Goal: Task Accomplishment & Management: Manage account settings

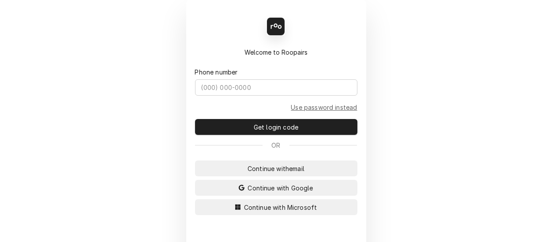
click at [176, 101] on div "Back Enter code Welcome to Roopairs Phone number Use password instead Get login…" at bounding box center [276, 121] width 552 height 242
click at [275, 208] on span "Continue with Microsoft" at bounding box center [280, 207] width 77 height 9
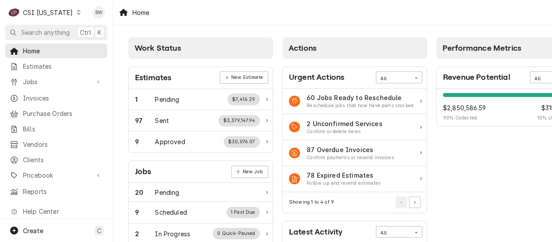
click at [50, 81] on span "Jobs" at bounding box center [56, 81] width 67 height 9
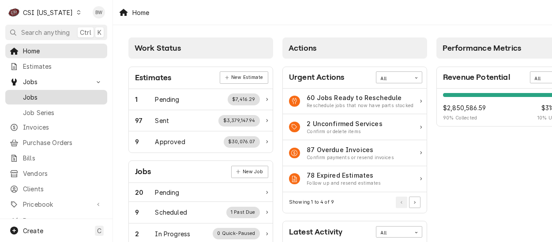
click at [51, 95] on span "Jobs" at bounding box center [63, 97] width 80 height 9
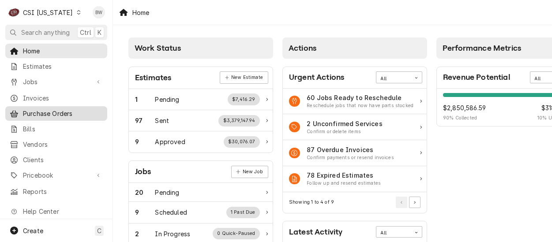
click at [66, 112] on span "Purchase Orders" at bounding box center [63, 113] width 80 height 9
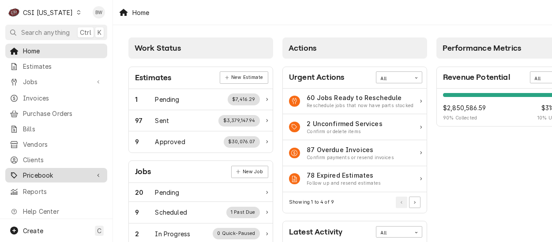
click at [54, 171] on span "Pricebook" at bounding box center [56, 175] width 67 height 9
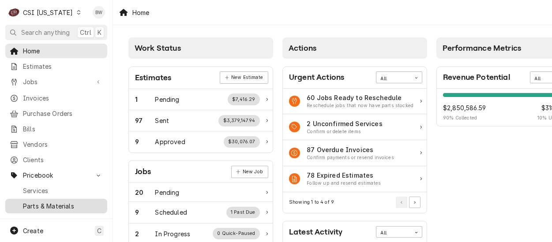
click at [50, 201] on span "Parts & Materials" at bounding box center [63, 205] width 80 height 9
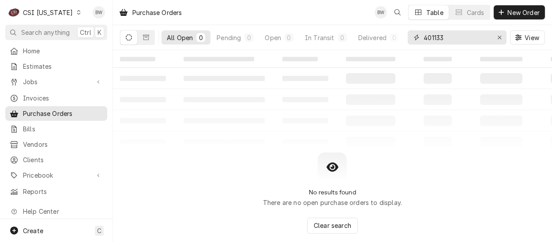
drag, startPoint x: 455, startPoint y: 37, endPoint x: 414, endPoint y: 37, distance: 40.6
click at [414, 37] on div "401133" at bounding box center [456, 37] width 99 height 14
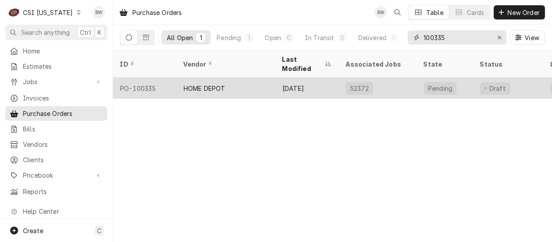
type input "100335"
click at [155, 78] on div "PO-100335" at bounding box center [144, 88] width 63 height 21
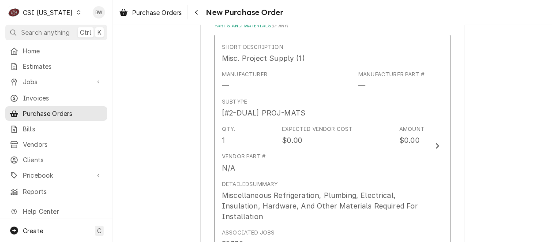
scroll to position [397, 0]
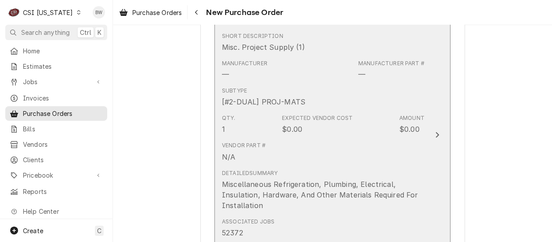
click at [299, 135] on div "Qty. 1 Expected Vendor Cost $0.00 Amount $0.00" at bounding box center [323, 124] width 202 height 27
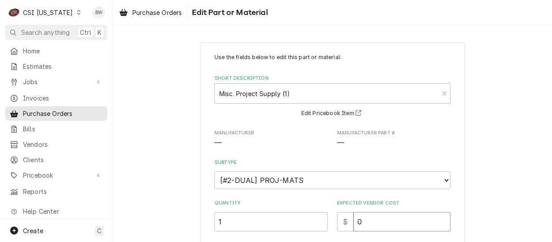
drag, startPoint x: 372, startPoint y: 216, endPoint x: 351, endPoint y: 219, distance: 20.5
click at [353, 219] on input "0" at bounding box center [401, 221] width 97 height 19
type textarea "x"
type input "3"
type textarea "x"
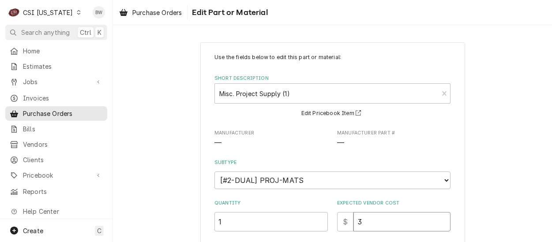
type input "38"
type textarea "x"
type input "386"
type textarea "x"
type input "386.2"
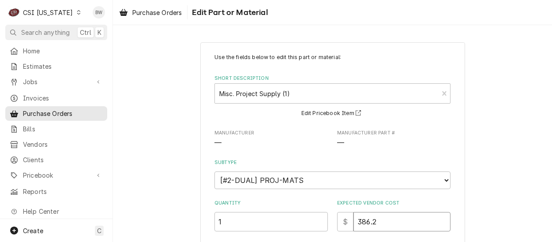
type textarea "x"
type input "386.24"
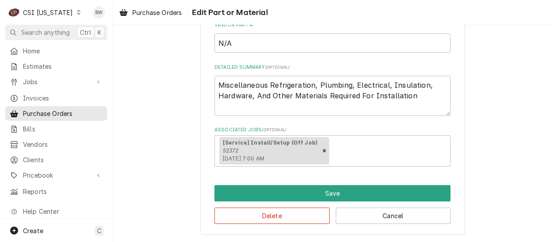
scroll to position [220, 0]
click at [412, 96] on textarea "Miscellaneous Refrigeration, Plumbing, Electrical, Insulation, Hardware, And Ot…" at bounding box center [332, 96] width 236 height 40
type textarea "x"
type textarea "Miscellaneous Refrigeration, Plumbing, Electrical, Insulation, Hardware, And Ot…"
type textarea "x"
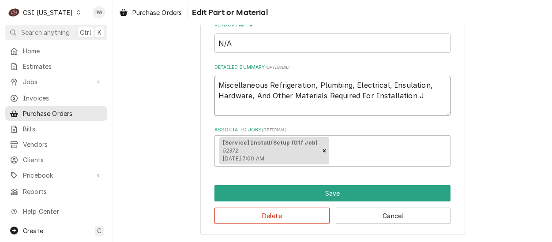
type textarea "Miscellaneous Refrigeration, Plumbing, Electrical, Insulation, Hardware, And Ot…"
type textarea "x"
type textarea "Miscellaneous Refrigeration, Plumbing, Electrical, Insulation, Hardware, And Ot…"
type textarea "x"
type textarea "Miscellaneous Refrigeration, Plumbing, Electrical, Insulation, Hardware, And Ot…"
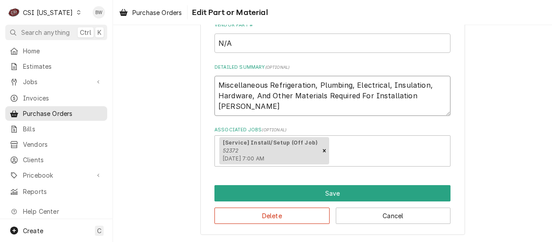
type textarea "x"
type textarea "Miscellaneous Refrigeration, Plumbing, Electrical, Insulation, Hardware, And Ot…"
type textarea "x"
type textarea "Miscellaneous Refrigeration, Plumbing, Electrical, Insulation, Hardware, And Ot…"
type textarea "x"
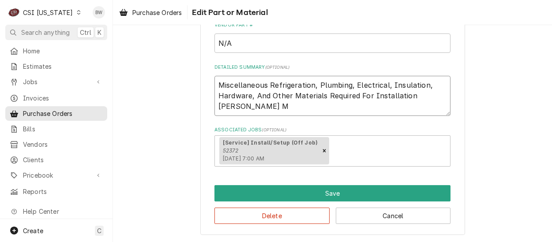
type textarea "Miscellaneous Refrigeration, Plumbing, Electrical, Insulation, Hardware, And Ot…"
type textarea "x"
type textarea "Miscellaneous Refrigeration, Plumbing, Electrical, Insulation, Hardware, And Ot…"
type textarea "x"
type textarea "Miscellaneous Refrigeration, Plumbing, Electrical, Insulation, Hardware, And Ot…"
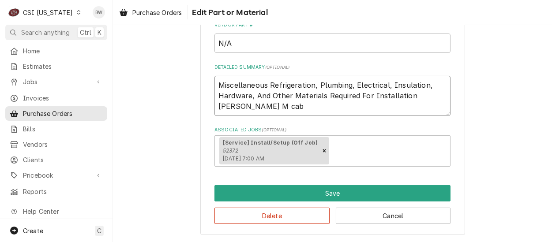
type textarea "x"
type textarea "Miscellaneous Refrigeration, Plumbing, Electrical, Insulation, Hardware, And Ot…"
type textarea "x"
type textarea "Miscellaneous Refrigeration, Plumbing, Electrical, Insulation, Hardware, And Ot…"
type textarea "x"
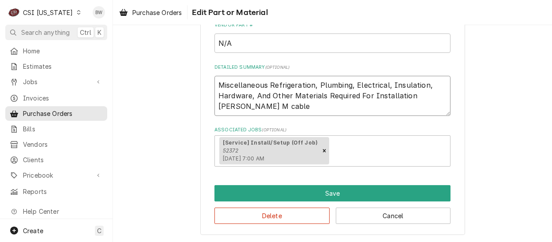
type textarea "Miscellaneous Refrigeration, Plumbing, Electrical, Insulation, Hardware, And Ot…"
type textarea "x"
type textarea "Miscellaneous Refrigeration, Plumbing, Electrical, Insulation, Hardware, And Ot…"
type textarea "x"
type textarea "Miscellaneous Refrigeration, Plumbing, Electrical, Insulation, Hardware, And Ot…"
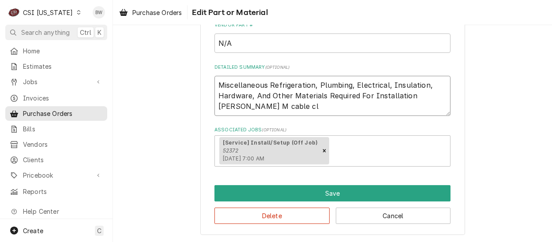
type textarea "x"
type textarea "Miscellaneous Refrigeration, Plumbing, Electrical, Insulation, Hardware, And Ot…"
type textarea "x"
type textarea "Miscellaneous Refrigeration, Plumbing, Electrical, Insulation, Hardware, And Ot…"
type textarea "x"
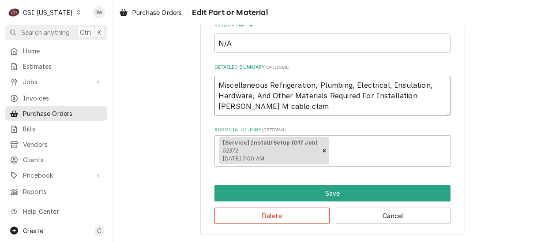
type textarea "Miscellaneous Refrigeration, Plumbing, Electrical, Insulation, Hardware, And Ot…"
type textarea "x"
type textarea "Miscellaneous Refrigeration, Plumbing, Electrical, Insulation, Hardware, And Ot…"
type textarea "x"
type textarea "Miscellaneous Refrigeration, Plumbing, Electrical, Insulation, Hardware, And Ot…"
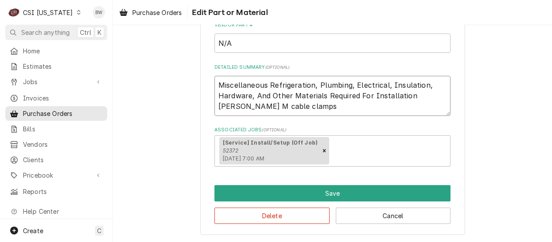
type textarea "x"
type textarea "Miscellaneous Refrigeration, Plumbing, Electrical, Insulation, Hardware, And Ot…"
type textarea "x"
type textarea "Miscellaneous Refrigeration, Plumbing, Electrical, Insulation, Hardware, And Ot…"
type textarea "x"
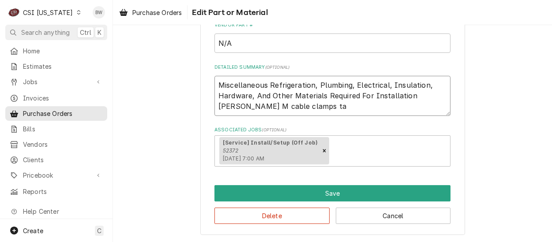
type textarea "Miscellaneous Refrigeration, Plumbing, Electrical, Insulation, Hardware, And Ot…"
type textarea "x"
type textarea "Miscellaneous Refrigeration, Plumbing, Electrical, Insulation, Hardware, And Ot…"
type textarea "x"
type textarea "Miscellaneous Refrigeration, Plumbing, Electrical, Insulation, Hardware, And Ot…"
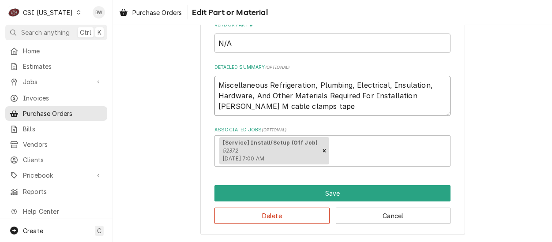
type textarea "x"
type textarea "Miscellaneous Refrigeration, Plumbing, Electrical, Insulation, Hardware, And Ot…"
type textarea "x"
type textarea "Miscellaneous Refrigeration, Plumbing, Electrical, Insulation, Hardware, And Ot…"
type textarea "x"
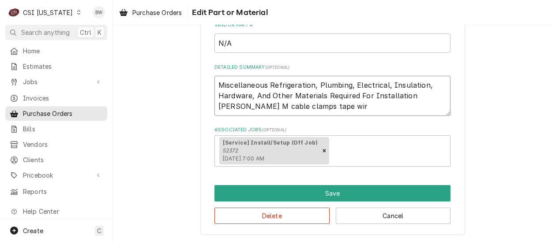
type textarea "Miscellaneous Refrigeration, Plumbing, Electrical, Insulation, Hardware, And Ot…"
type textarea "x"
type textarea "Miscellaneous Refrigeration, Plumbing, Electrical, Insulation, Hardware, And Ot…"
type textarea "x"
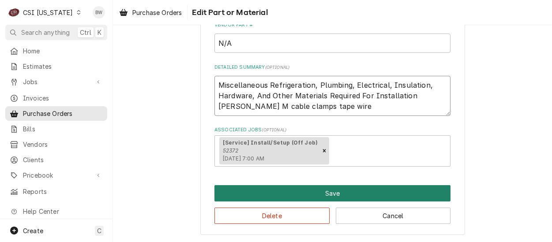
type textarea "Miscellaneous Refrigeration, Plumbing, Electrical, Insulation, Hardware, And Ot…"
click at [280, 198] on button "Save" at bounding box center [332, 193] width 236 height 16
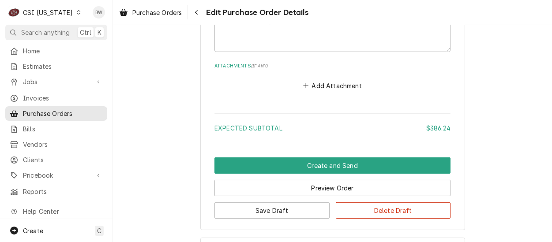
scroll to position [695, 0]
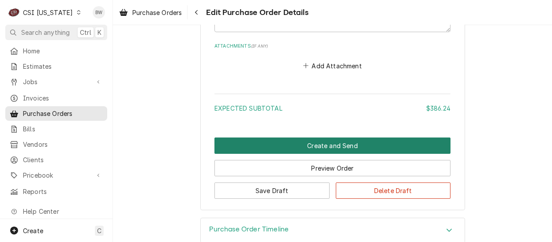
click at [283, 143] on button "Create and Send" at bounding box center [332, 146] width 236 height 16
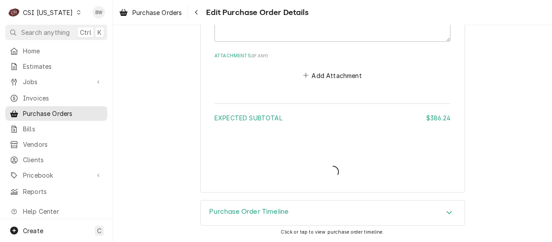
scroll to position [684, 0]
type textarea "x"
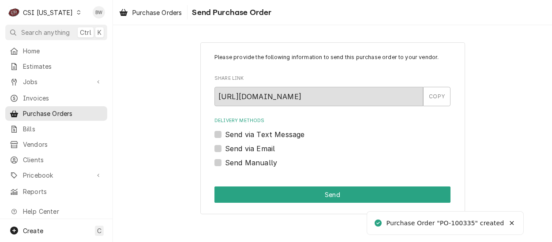
click at [239, 162] on label "Send Manually" at bounding box center [251, 162] width 52 height 11
click at [239, 162] on input "Send Manually" at bounding box center [343, 166] width 236 height 19
checkbox input "true"
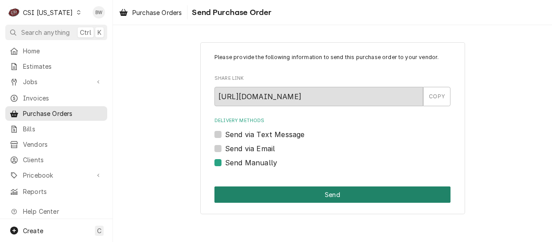
click at [274, 188] on button "Send" at bounding box center [332, 194] width 236 height 16
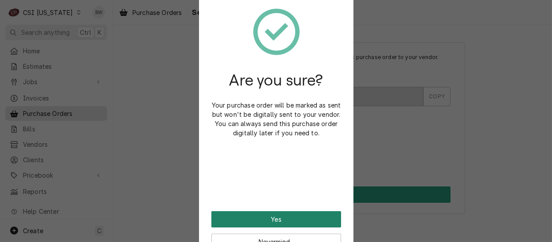
click at [250, 222] on button "Yes" at bounding box center [276, 219] width 130 height 16
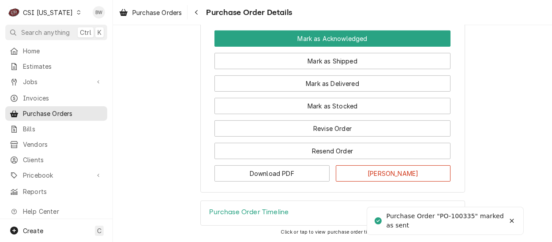
scroll to position [853, 0]
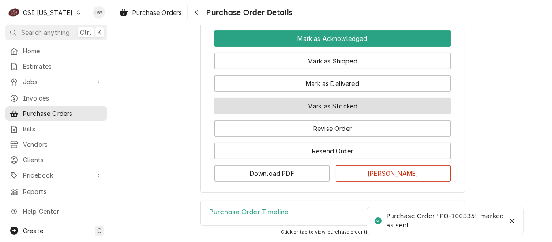
click at [275, 101] on button "Mark as Stocked" at bounding box center [332, 106] width 236 height 16
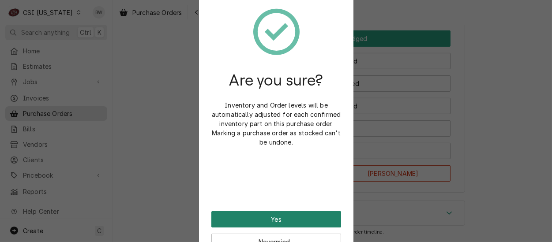
click at [272, 215] on button "Yes" at bounding box center [276, 219] width 130 height 16
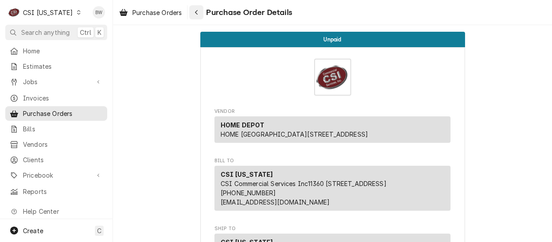
click at [202, 11] on button "Navigate back" at bounding box center [196, 12] width 14 height 14
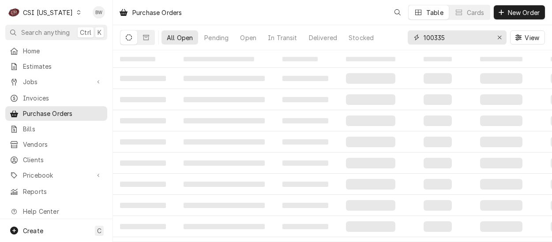
click at [448, 36] on input "100335" at bounding box center [456, 37] width 66 height 14
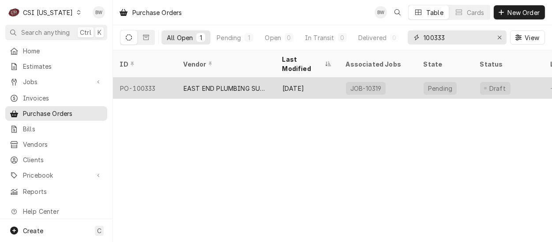
type input "100333"
click at [186, 78] on div "EAST END PLUMBING SUPPLY" at bounding box center [225, 88] width 99 height 21
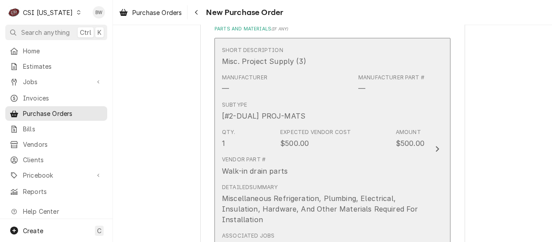
click at [314, 92] on div "Manufacturer — Manufacturer Part # —" at bounding box center [323, 83] width 202 height 27
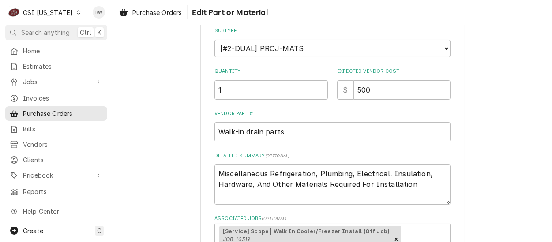
scroll to position [132, 0]
drag, startPoint x: 379, startPoint y: 90, endPoint x: 337, endPoint y: 89, distance: 41.9
click at [337, 89] on div "$ 500" at bounding box center [393, 89] width 113 height 19
type textarea "x"
type input "3"
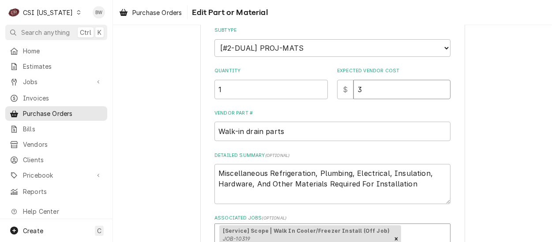
type textarea "x"
type input "37"
type textarea "x"
type input "370"
type textarea "x"
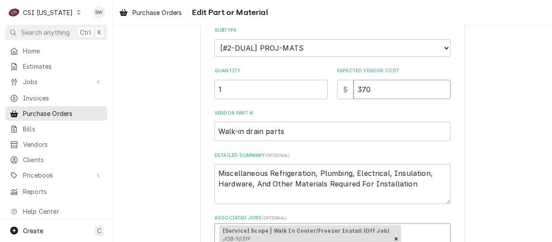
type input "370.5"
type textarea "x"
type input "370.56"
click at [414, 189] on textarea "Miscellaneous Refrigeration, Plumbing, Electrical, Insulation, Hardware, And Ot…" at bounding box center [332, 184] width 236 height 40
type textarea "x"
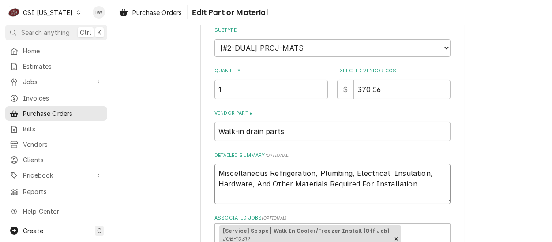
type textarea "Miscellaneous Refrigeration, Plumbing, Electrical, Insulation, Hardware, And Ot…"
type textarea "x"
type textarea "Miscellaneous Refrigeration, Plumbing, Electrical, Insulation, Hardware, And Ot…"
type textarea "x"
type textarea "Miscellaneous Refrigeration, Plumbing, Electrical, Insulation, Hardware, And Ot…"
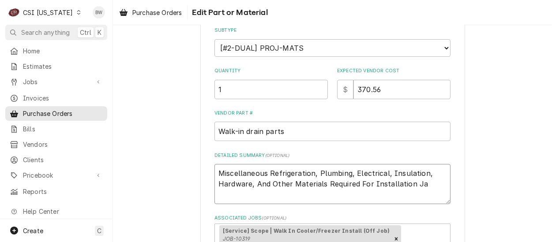
type textarea "x"
type textarea "Miscellaneous Refrigeration, Plumbing, Electrical, Insulation, Hardware, And Ot…"
type textarea "x"
type textarea "Miscellaneous Refrigeration, Plumbing, Electrical, Insulation, Hardware, And Ot…"
type textarea "x"
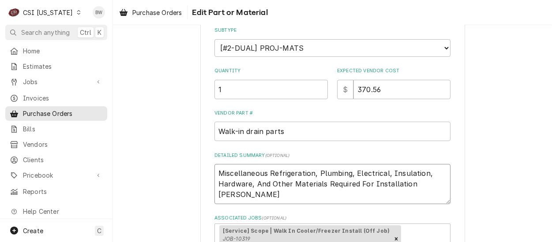
type textarea "Miscellaneous Refrigeration, Plumbing, Electrical, Insulation, Hardware, And Ot…"
type textarea "x"
type textarea "Miscellaneous Refrigeration, Plumbing, Electrical, Insulation, Hardware, And Ot…"
type textarea "x"
type textarea "Miscellaneous Refrigeration, Plumbing, Electrical, Insulation, Hardware, And Ot…"
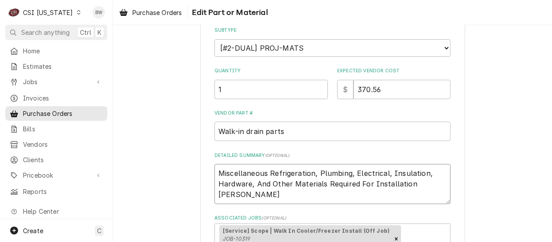
type textarea "x"
type textarea "Miscellaneous Refrigeration, Plumbing, Electrical, Insulation, Hardware, And Ot…"
type textarea "x"
type textarea "Miscellaneous Refrigeration, Plumbing, Electrical, Insulation, Hardware, And Ot…"
type textarea "x"
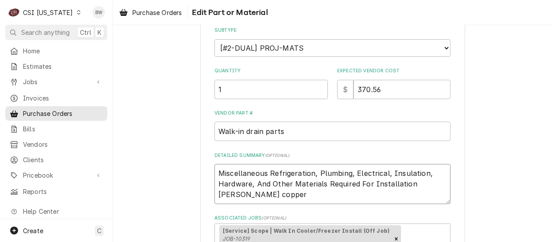
type textarea "Miscellaneous Refrigeration, Plumbing, Electrical, Insulation, Hardware, And Ot…"
type textarea "x"
type textarea "Miscellaneous Refrigeration, Plumbing, Electrical, Insulation, Hardware, And Ot…"
type textarea "x"
type textarea "Miscellaneous Refrigeration, Plumbing, Electrical, Insulation, Hardware, And Ot…"
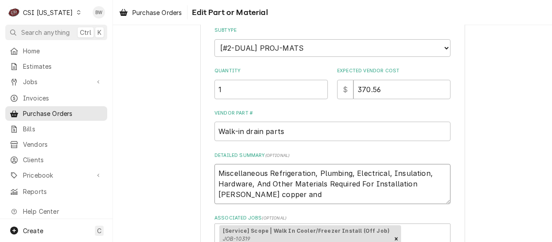
type textarea "x"
type textarea "Miscellaneous Refrigeration, Plumbing, Electrical, Insulation, Hardware, And Ot…"
type textarea "x"
type textarea "Miscellaneous Refrigeration, Plumbing, Electrical, Insulation, Hardware, And Ot…"
type textarea "x"
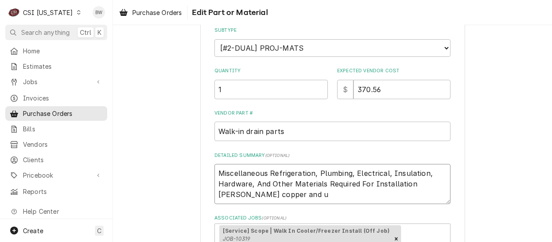
type textarea "Miscellaneous Refrigeration, Plumbing, Electrical, Insulation, Hardware, And Ot…"
type textarea "x"
type textarea "Miscellaneous Refrigeration, Plumbing, Electrical, Insulation, Hardware, And Ot…"
type textarea "x"
type textarea "Miscellaneous Refrigeration, Plumbing, Electrical, Insulation, Hardware, And Ot…"
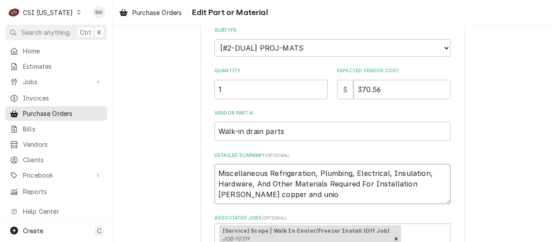
type textarea "x"
type textarea "Miscellaneous Refrigeration, Plumbing, Electrical, Insulation, Hardware, And Ot…"
type textarea "x"
type textarea "Miscellaneous Refrigeration, Plumbing, Electrical, Insulation, Hardware, And Ot…"
type textarea "x"
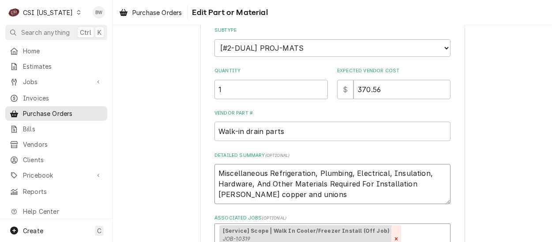
type textarea "Miscellaneous Refrigeration, Plumbing, Electrical, Insulation, Hardware, And Ot…"
type textarea "x"
type textarea "Miscellaneous Refrigeration, Plumbing, Electrical, Insulation, Hardware, And Ot…"
type textarea "x"
type textarea "Miscellaneous Refrigeration, Plumbing, Electrical, Insulation, Hardware, And Ot…"
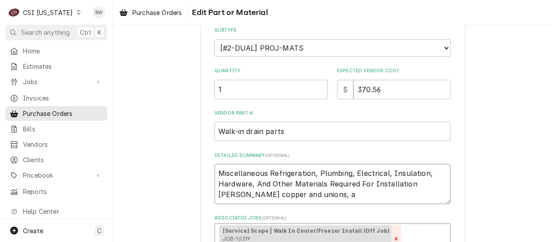
type textarea "x"
type textarea "Miscellaneous Refrigeration, Plumbing, Electrical, Insulation, Hardware, And Ot…"
type textarea "x"
type textarea "Miscellaneous Refrigeration, Plumbing, Electrical, Insulation, Hardware, And Ot…"
type textarea "x"
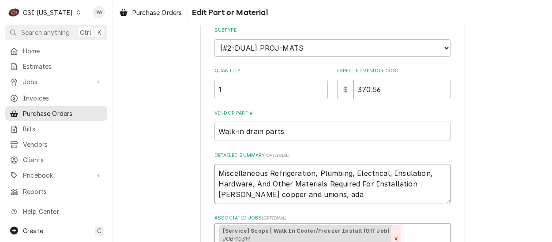
type textarea "Miscellaneous Refrigeration, Plumbing, Electrical, Insulation, Hardware, And Ot…"
type textarea "x"
type textarea "Miscellaneous Refrigeration, Plumbing, Electrical, Insulation, Hardware, And Ot…"
type textarea "x"
type textarea "Miscellaneous Refrigeration, Plumbing, Electrical, Insulation, Hardware, And Ot…"
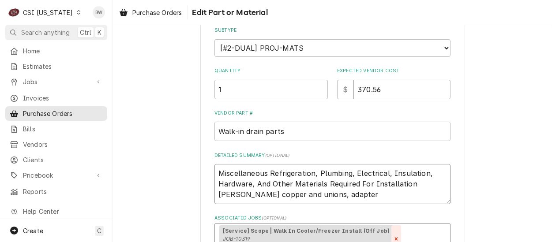
type textarea "x"
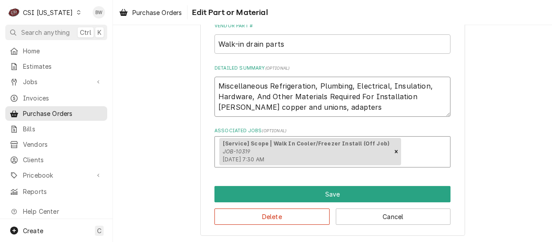
scroll to position [220, 0]
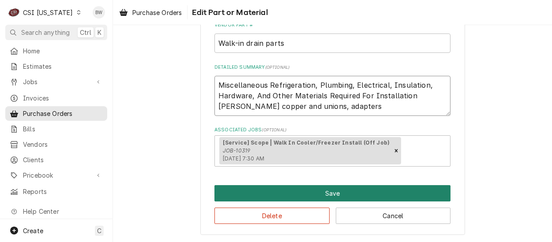
type textarea "Miscellaneous Refrigeration, Plumbing, Electrical, Insulation, Hardware, And Ot…"
click at [313, 190] on button "Save" at bounding box center [332, 193] width 236 height 16
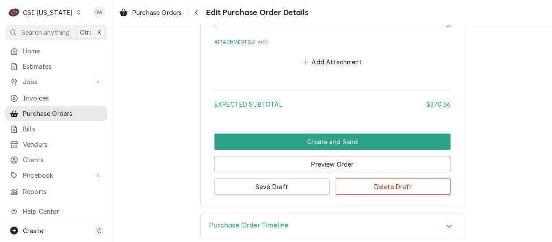
scroll to position [682, 0]
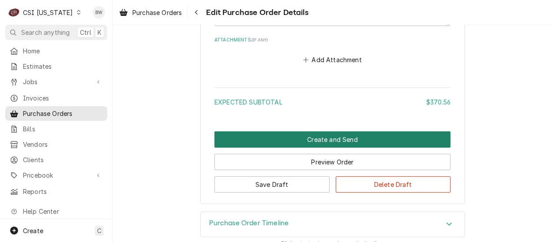
click at [311, 131] on button "Create and Send" at bounding box center [332, 139] width 236 height 16
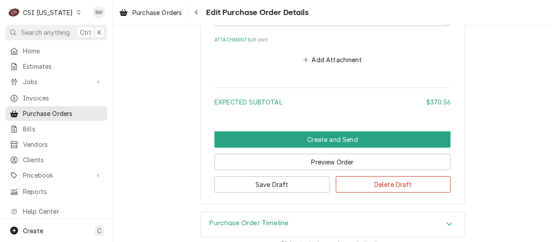
scroll to position [654, 0]
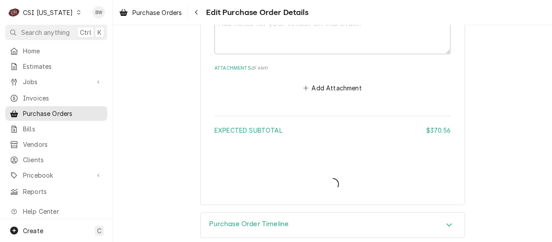
type textarea "x"
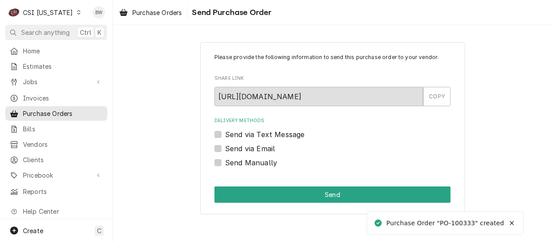
click at [230, 164] on label "Send Manually" at bounding box center [251, 162] width 52 height 11
click at [230, 164] on input "Send Manually" at bounding box center [343, 166] width 236 height 19
checkbox input "true"
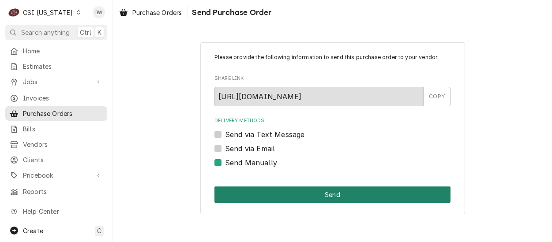
click at [295, 189] on button "Send" at bounding box center [332, 194] width 236 height 16
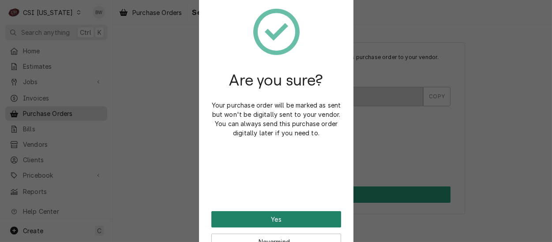
click at [266, 213] on button "Yes" at bounding box center [276, 219] width 130 height 16
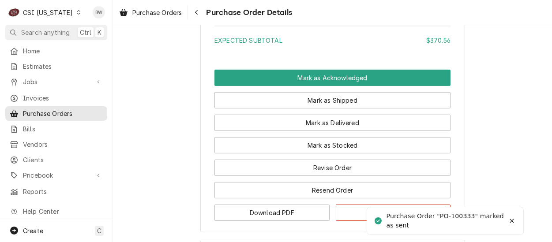
scroll to position [794, 0]
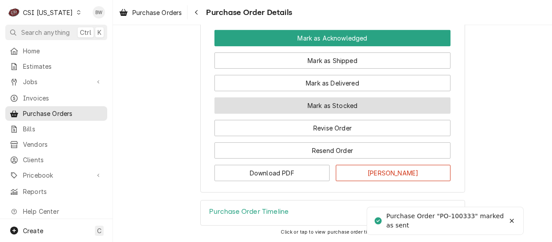
click at [261, 114] on button "Mark as Stocked" at bounding box center [332, 105] width 236 height 16
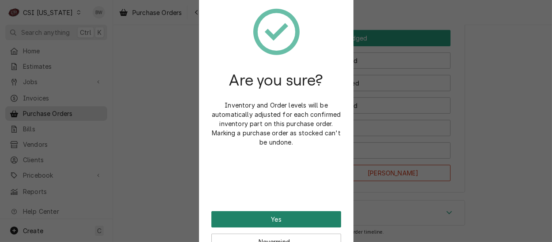
click at [268, 216] on button "Yes" at bounding box center [276, 219] width 130 height 16
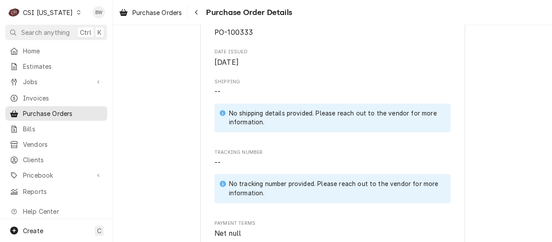
scroll to position [397, 0]
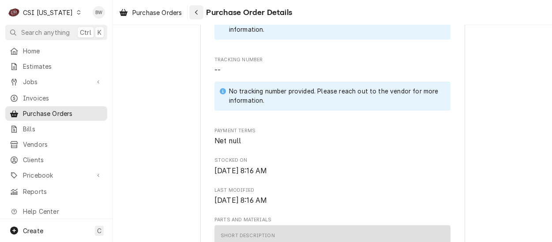
click at [192, 10] on button "Navigate back" at bounding box center [196, 12] width 14 height 14
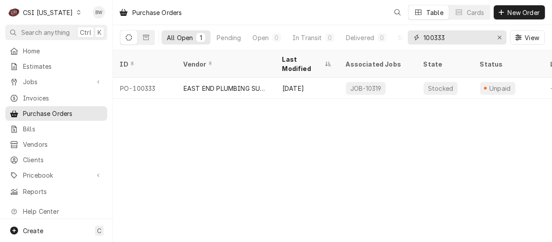
click at [457, 37] on input "100333" at bounding box center [456, 37] width 66 height 14
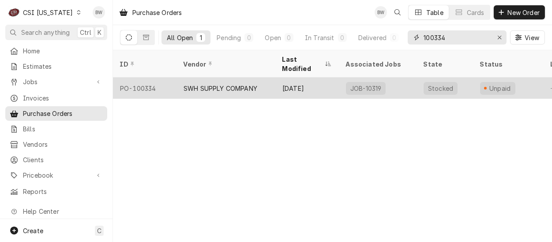
type input "100334"
click at [154, 78] on div "PO-100334" at bounding box center [144, 88] width 63 height 21
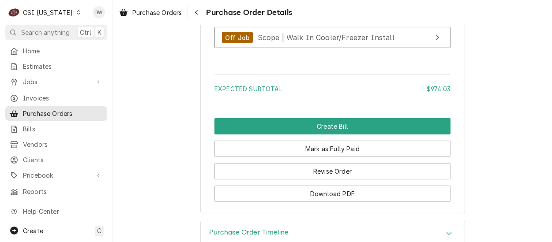
scroll to position [926, 0]
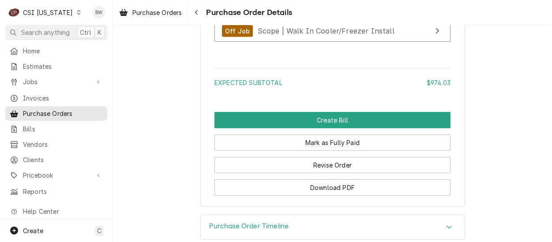
scroll to position [963, 0]
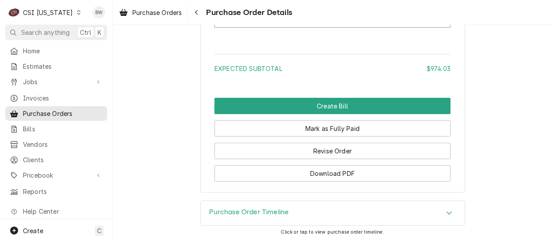
click at [75, 15] on div "Dynamic Content Wrapper" at bounding box center [78, 12] width 6 height 6
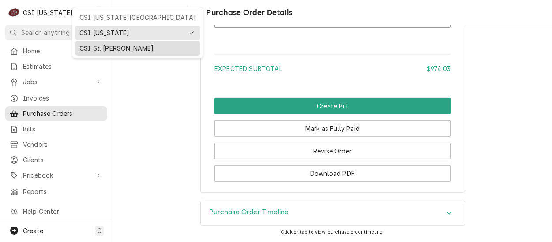
click at [86, 43] on div "CSI St. Louis" at bounding box center [138, 48] width 122 height 11
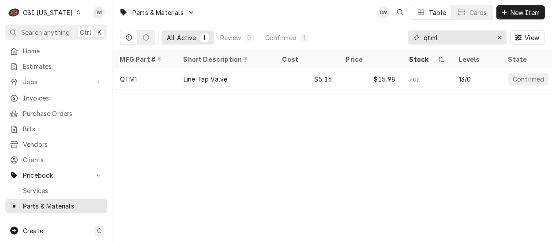
click at [77, 12] on icon "Dynamic Content Wrapper" at bounding box center [79, 12] width 4 height 4
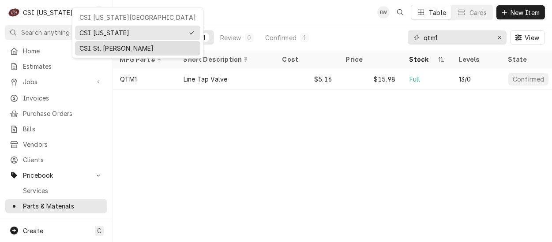
click at [99, 44] on div "CSI St. [PERSON_NAME]" at bounding box center [137, 48] width 116 height 9
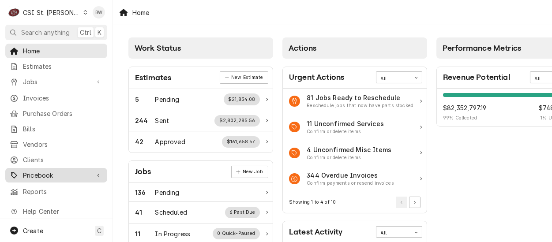
click at [56, 171] on span "Pricebook" at bounding box center [56, 175] width 67 height 9
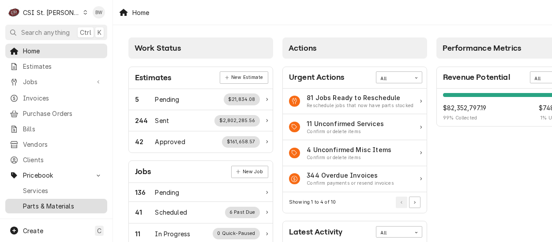
click at [55, 201] on div "Parts & Materials" at bounding box center [56, 206] width 98 height 11
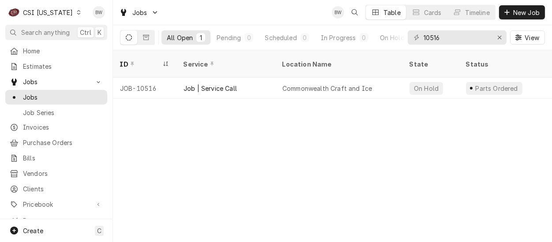
click at [77, 12] on icon "Dynamic Content Wrapper" at bounding box center [79, 12] width 4 height 4
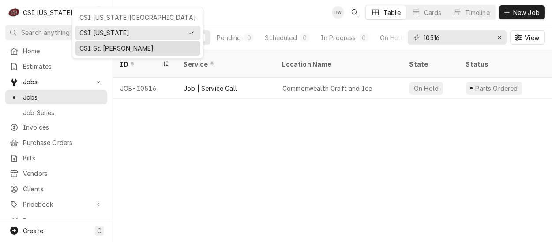
click at [93, 44] on div "CSI St. [PERSON_NAME]" at bounding box center [137, 48] width 116 height 9
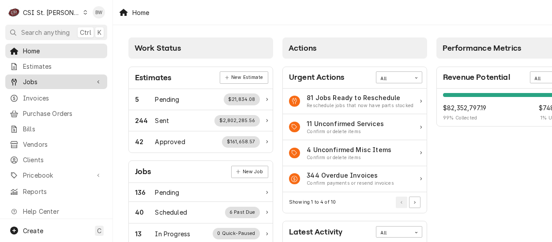
click at [47, 81] on span "Jobs" at bounding box center [56, 81] width 67 height 9
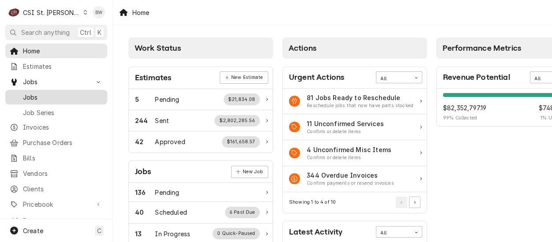
click at [44, 93] on span "Jobs" at bounding box center [63, 97] width 80 height 9
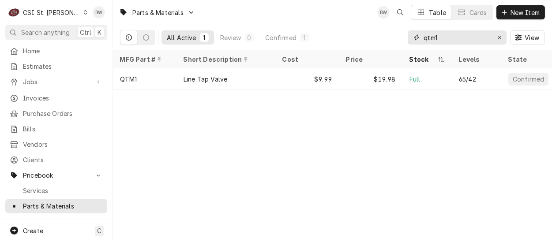
drag, startPoint x: 447, startPoint y: 36, endPoint x: 409, endPoint y: 36, distance: 38.4
click at [409, 36] on div "qtm1" at bounding box center [456, 37] width 99 height 14
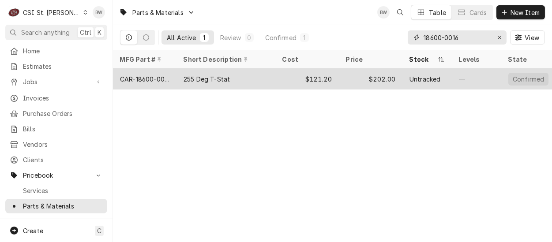
type input "18600-0016"
click at [155, 76] on div "CAR-18600-0016" at bounding box center [144, 79] width 49 height 9
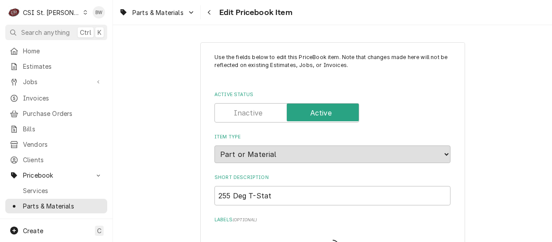
type textarea "x"
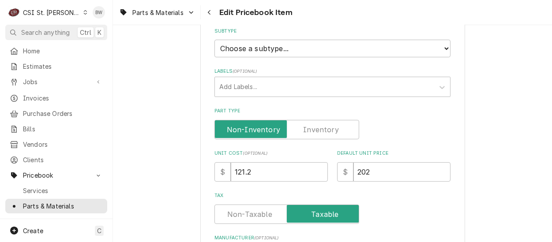
scroll to position [183, 0]
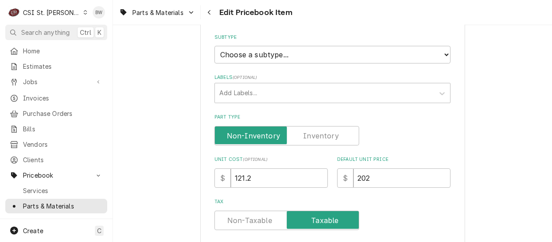
click at [321, 134] on label "Part Type" at bounding box center [286, 135] width 145 height 19
click at [321, 134] on input "Part Type" at bounding box center [286, 135] width 137 height 19
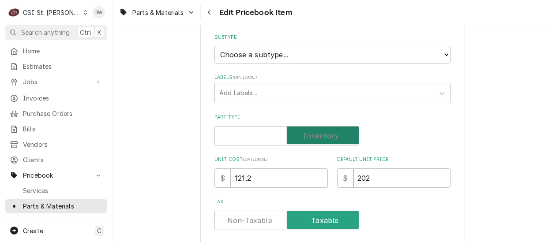
checkbox input "true"
type textarea "x"
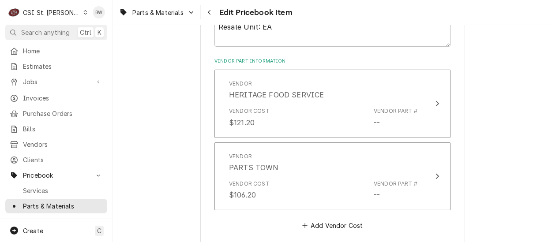
scroll to position [535, 0]
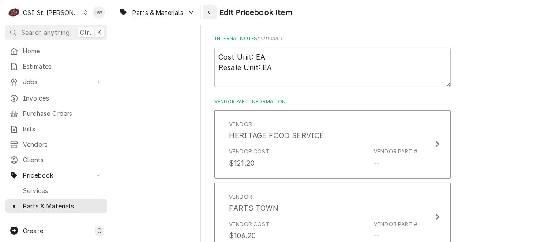
click at [210, 16] on div "Navigate back" at bounding box center [209, 12] width 9 height 9
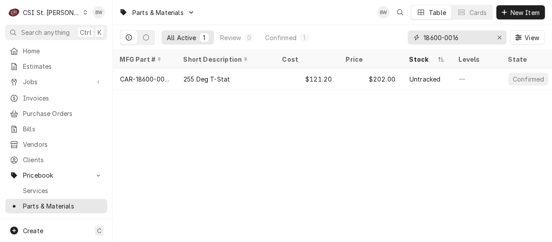
drag, startPoint x: 470, startPoint y: 37, endPoint x: 425, endPoint y: 37, distance: 45.4
click at [424, 37] on input "18600-0016" at bounding box center [456, 37] width 66 height 14
click at [173, 120] on div "Parts & Materials BW Table Cards New Item All Active 1 Review 0 Confirmed 1 186…" at bounding box center [332, 121] width 439 height 242
click at [195, 107] on div "Parts & Materials BW Table Cards New Item All Active 1 Review 0 Confirmed 1 186…" at bounding box center [332, 121] width 439 height 242
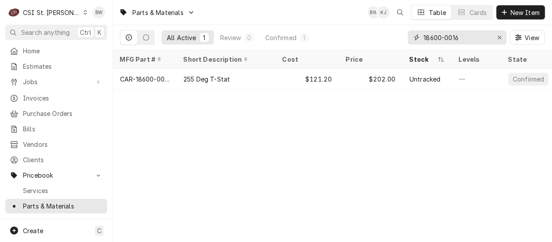
drag, startPoint x: 465, startPoint y: 40, endPoint x: 414, endPoint y: 37, distance: 51.7
click at [414, 37] on div "18600-0016" at bounding box center [456, 37] width 99 height 14
paste input "LAN-82-3688/02-SP"
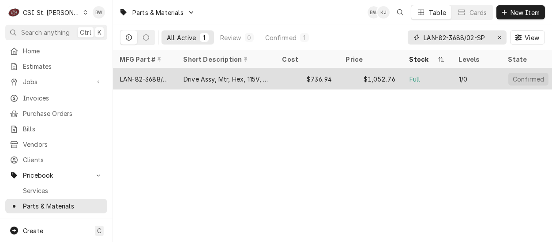
type input "LAN-82-3688/02-SP"
click at [154, 76] on div "LAN-82-3688/02-SP" at bounding box center [144, 79] width 49 height 9
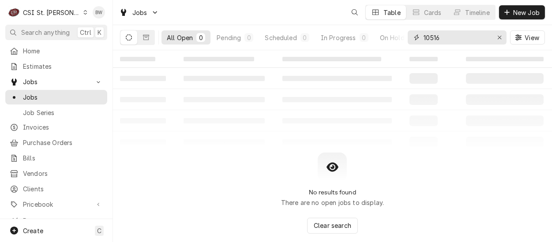
drag, startPoint x: 444, startPoint y: 42, endPoint x: 413, endPoint y: 42, distance: 30.9
click at [413, 42] on div "10516" at bounding box center [456, 37] width 99 height 14
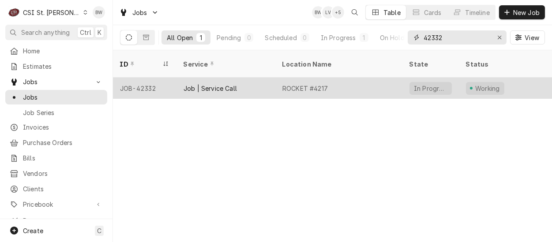
type input "42332"
click at [160, 78] on div "JOB-42332" at bounding box center [144, 88] width 63 height 21
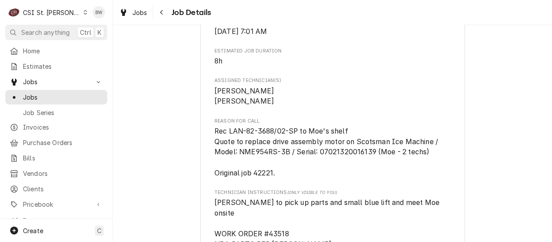
scroll to position [838, 0]
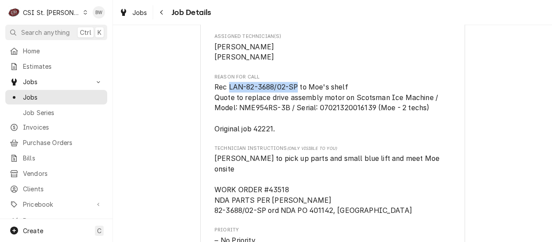
drag, startPoint x: 296, startPoint y: 96, endPoint x: 226, endPoint y: 95, distance: 70.1
click at [226, 95] on span "Rec LAN-82-3688/02-SP to Moe's shelf Quote to replace drive assembly motor on S…" at bounding box center [326, 108] width 225 height 50
drag, startPoint x: 226, startPoint y: 95, endPoint x: 265, endPoint y: 95, distance: 38.4
copy span "LAN-82-3688/02-SP"
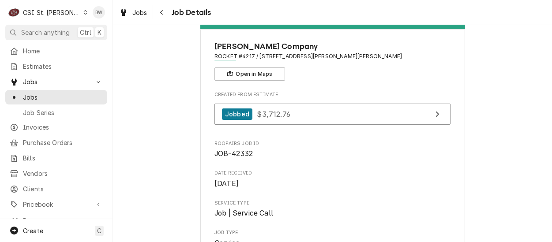
scroll to position [0, 0]
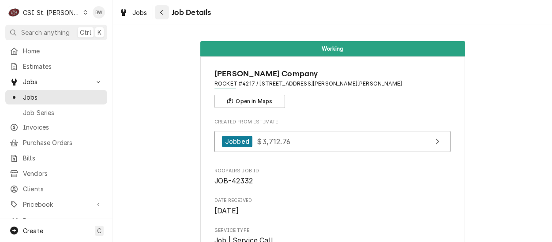
click at [161, 17] on button "Navigate back" at bounding box center [162, 12] width 14 height 14
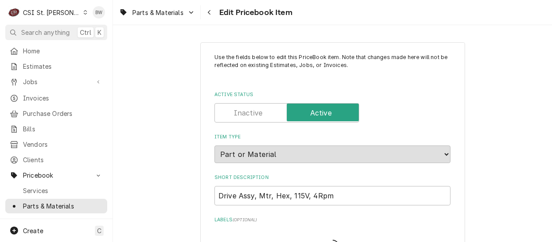
type textarea "x"
click at [323, 21] on div "Parts & Materials Edit Pricebook Item" at bounding box center [332, 12] width 439 height 25
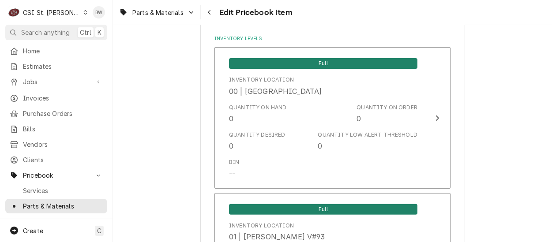
scroll to position [0, 0]
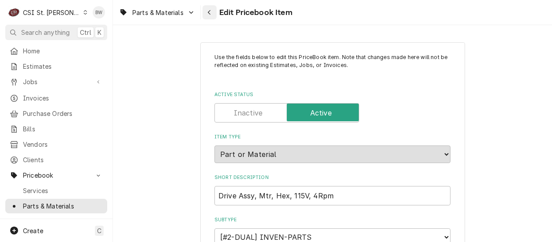
click at [213, 12] on div "Navigate back" at bounding box center [209, 12] width 9 height 9
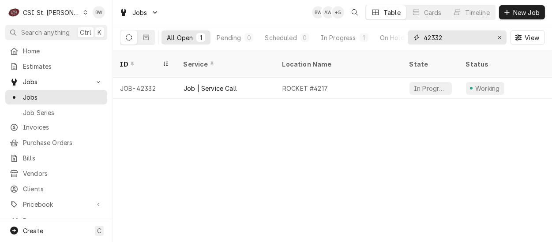
drag, startPoint x: 459, startPoint y: 39, endPoint x: 436, endPoint y: 37, distance: 22.6
click at [436, 37] on input "42332" at bounding box center [456, 37] width 66 height 14
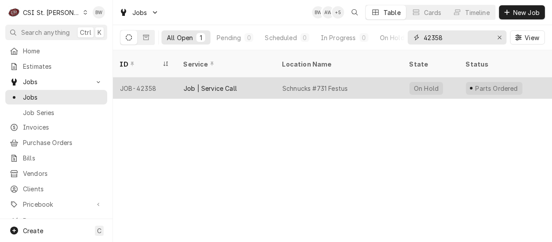
type input "42358"
click at [157, 78] on div "JOB-42358" at bounding box center [144, 88] width 63 height 21
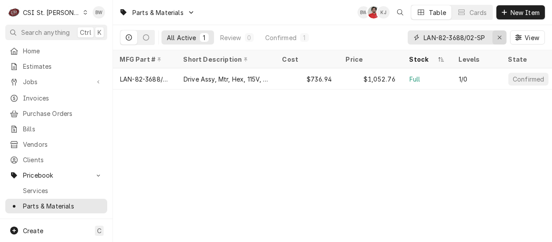
click at [499, 38] on icon "Erase input" at bounding box center [499, 37] width 5 height 6
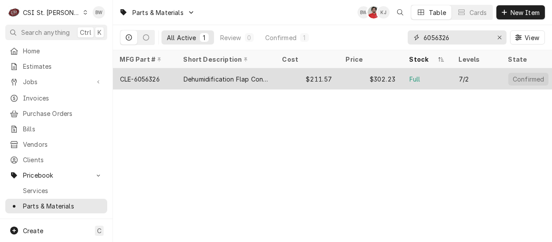
type input "6056326"
click at [150, 78] on div "CLE-6056326" at bounding box center [140, 79] width 40 height 9
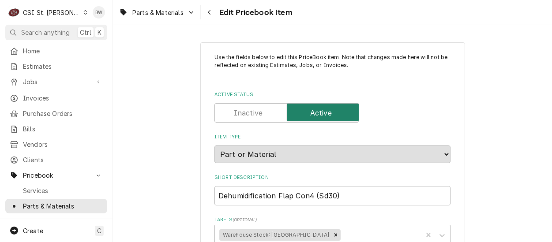
type textarea "x"
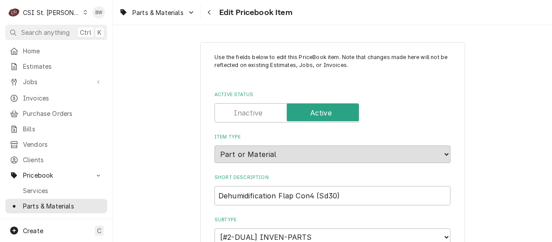
click at [308, 15] on div "Parts & Materials Edit Pricebook Item" at bounding box center [332, 12] width 439 height 25
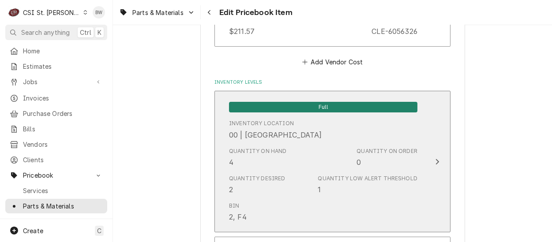
click at [251, 159] on div "Quantity on Hand 4" at bounding box center [258, 157] width 58 height 20
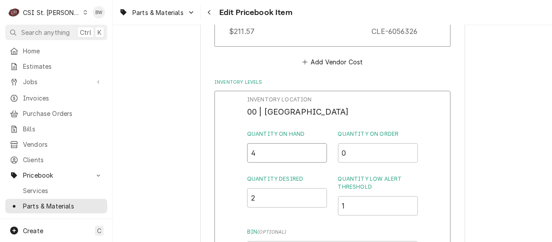
drag, startPoint x: 257, startPoint y: 156, endPoint x: 247, endPoint y: 156, distance: 9.7
click at [247, 156] on input "4" at bounding box center [287, 152] width 80 height 19
type input "3"
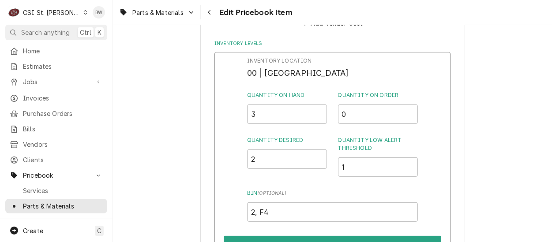
scroll to position [827, 0]
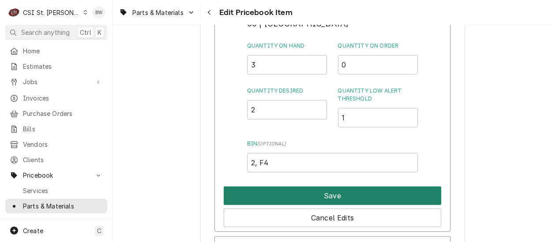
click at [320, 195] on button "Save" at bounding box center [332, 195] width 217 height 19
type textarea "x"
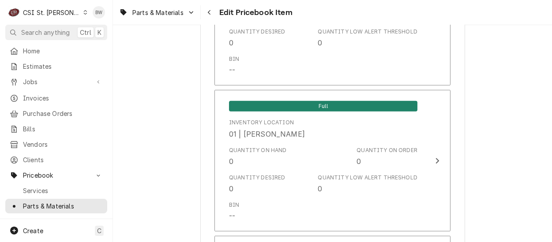
scroll to position [1469, 0]
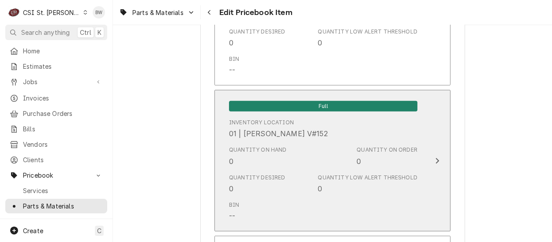
click at [254, 160] on div "Quantity on Hand 0" at bounding box center [258, 156] width 58 height 20
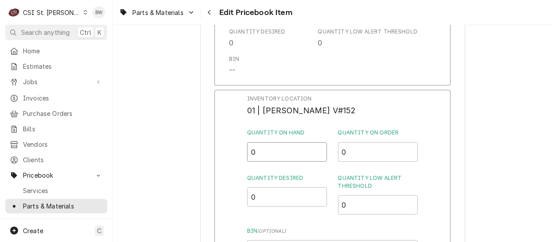
drag, startPoint x: 259, startPoint y: 150, endPoint x: 247, endPoint y: 152, distance: 11.5
click at [247, 152] on input "0" at bounding box center [287, 151] width 80 height 19
type input "1"
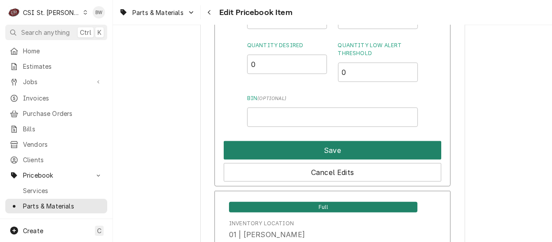
click at [299, 156] on button "Save" at bounding box center [332, 150] width 217 height 19
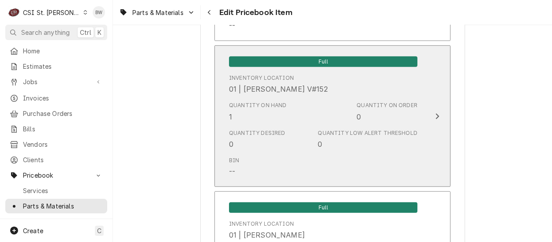
scroll to position [7637, 0]
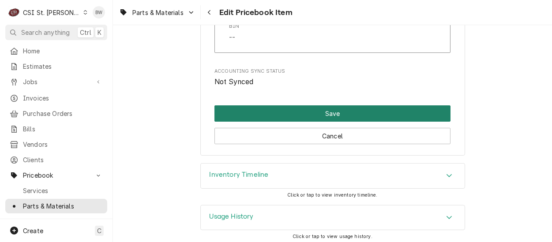
click at [316, 112] on button "Save" at bounding box center [332, 113] width 236 height 16
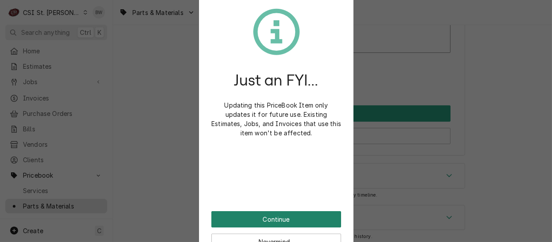
click at [255, 216] on button "Continue" at bounding box center [276, 219] width 130 height 16
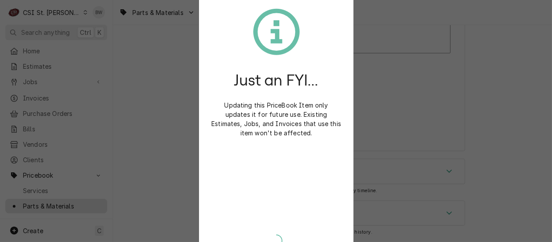
scroll to position [7632, 0]
type textarea "x"
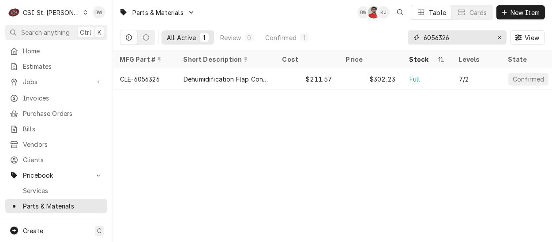
drag, startPoint x: 452, startPoint y: 37, endPoint x: 409, endPoint y: 40, distance: 43.3
click at [409, 40] on div "6056326" at bounding box center [456, 37] width 99 height 14
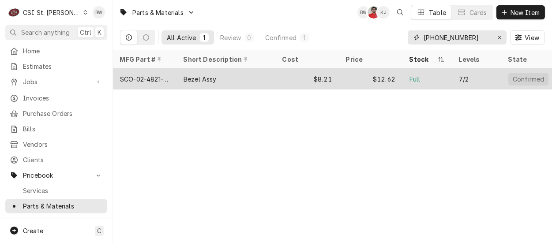
type input "02-4821-02"
click at [161, 75] on div "SCO-02-4821-02" at bounding box center [144, 79] width 49 height 9
click at [162, 75] on div "SCO-02-4821-02" at bounding box center [144, 79] width 49 height 9
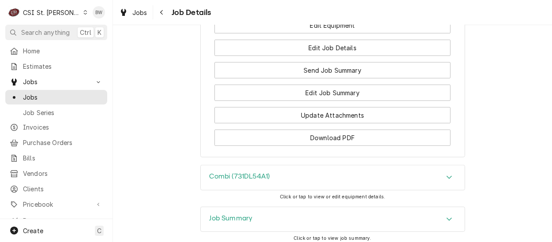
scroll to position [1587, 0]
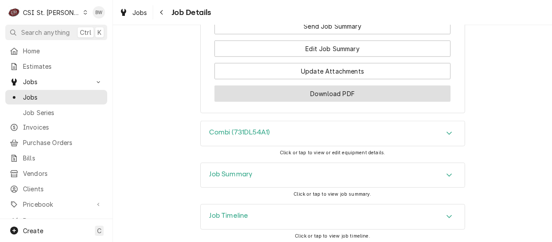
click at [285, 88] on button "Download PDF" at bounding box center [332, 94] width 236 height 16
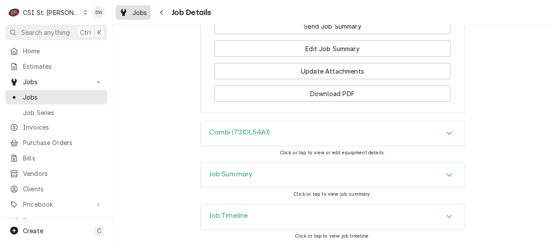
click at [143, 13] on span "Jobs" at bounding box center [139, 12] width 15 height 9
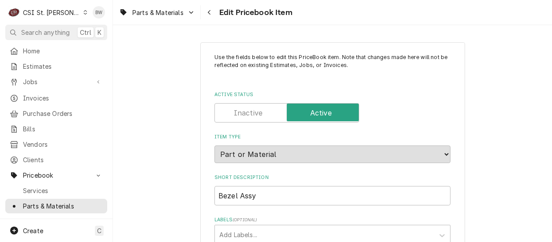
type textarea "x"
click at [319, 22] on div "Parts & Materials Edit Pricebook Item" at bounding box center [332, 12] width 439 height 25
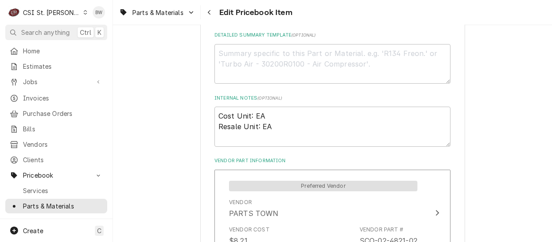
scroll to position [441, 0]
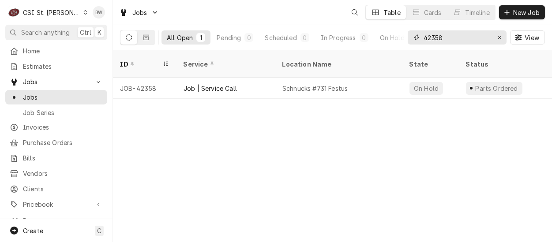
click at [452, 38] on input "42358" at bounding box center [456, 37] width 66 height 14
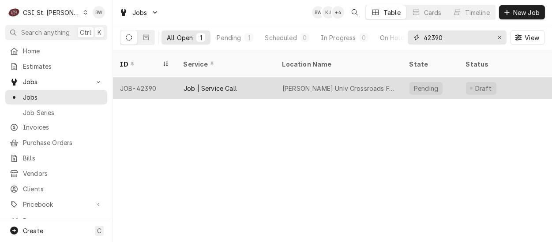
type input "42390"
click at [153, 78] on div "JOB-42390" at bounding box center [144, 88] width 63 height 21
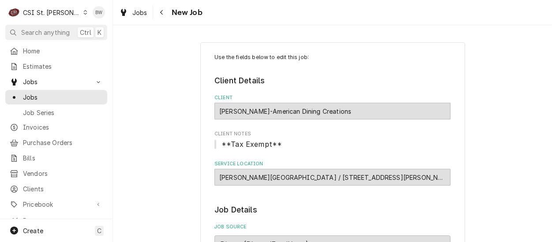
type textarea "x"
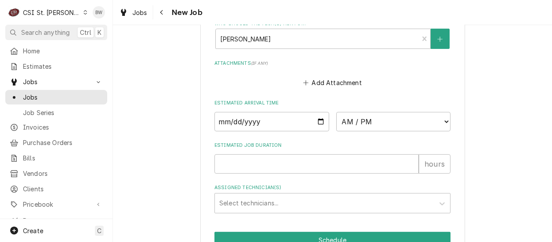
scroll to position [514, 0]
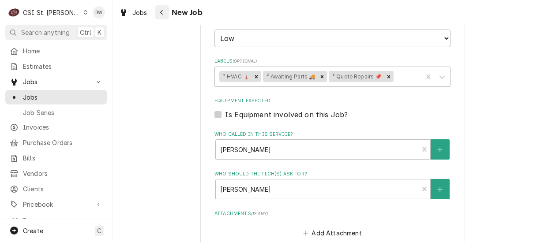
click at [162, 10] on icon "Navigate back" at bounding box center [161, 12] width 3 height 5
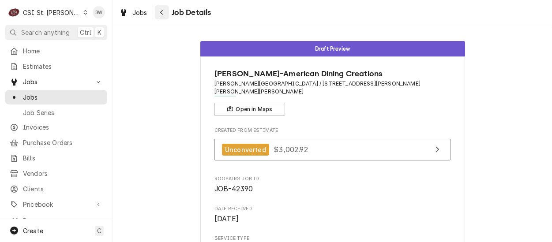
click at [161, 15] on icon "Navigate back" at bounding box center [162, 12] width 4 height 6
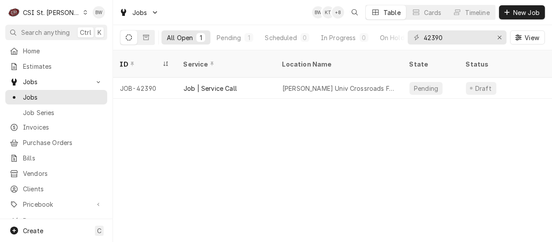
click at [249, 23] on div "Jobs BW KT + 8 Table Cards Timeline New Job" at bounding box center [332, 12] width 439 height 25
drag, startPoint x: 459, startPoint y: 35, endPoint x: 430, endPoint y: 37, distance: 29.6
click at [430, 37] on input "42390" at bounding box center [456, 37] width 66 height 14
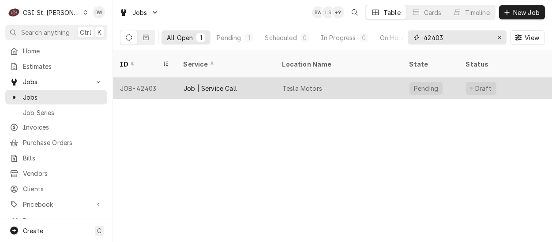
type input "42403"
click at [150, 80] on div "JOB-42403" at bounding box center [144, 88] width 63 height 21
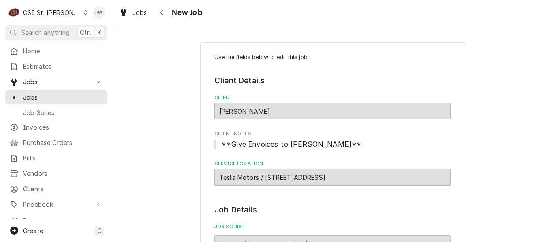
type textarea "x"
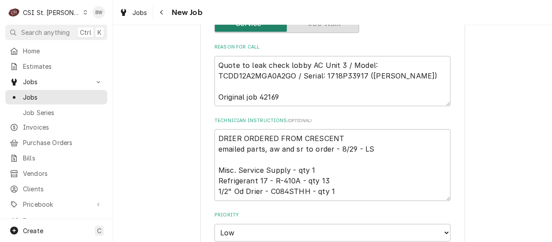
scroll to position [353, 0]
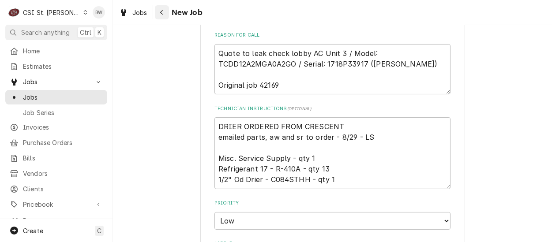
click at [162, 15] on div "Navigate back" at bounding box center [161, 12] width 9 height 9
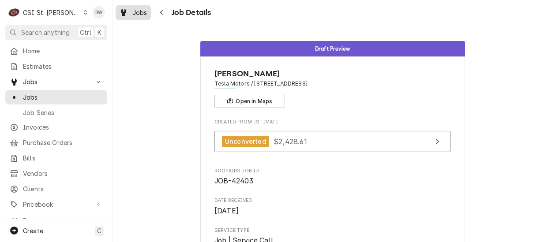
click at [146, 12] on span "Jobs" at bounding box center [139, 12] width 15 height 9
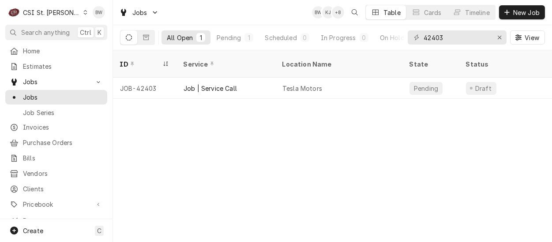
click at [216, 163] on div "ID Service Location Name State Status Labels Techs Date Received Client Locatio…" at bounding box center [332, 146] width 439 height 192
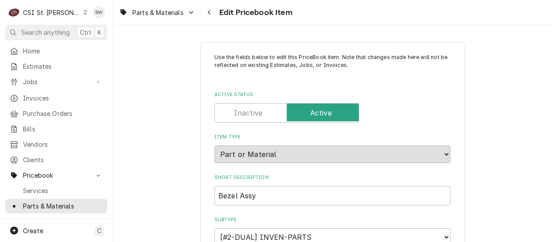
scroll to position [441, 0]
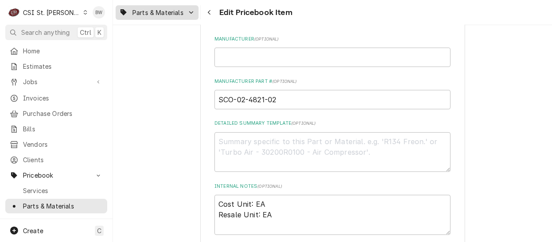
click at [178, 13] on span "Parts & Materials" at bounding box center [157, 12] width 51 height 9
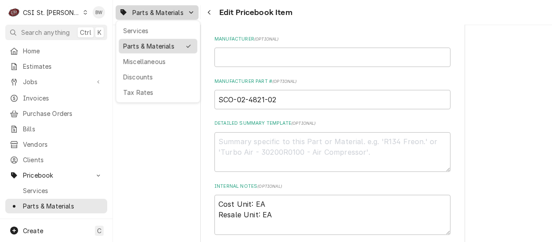
click at [162, 42] on div "Parts & Materials" at bounding box center [151, 45] width 57 height 9
